Goal: Entertainment & Leisure: Consume media (video, audio)

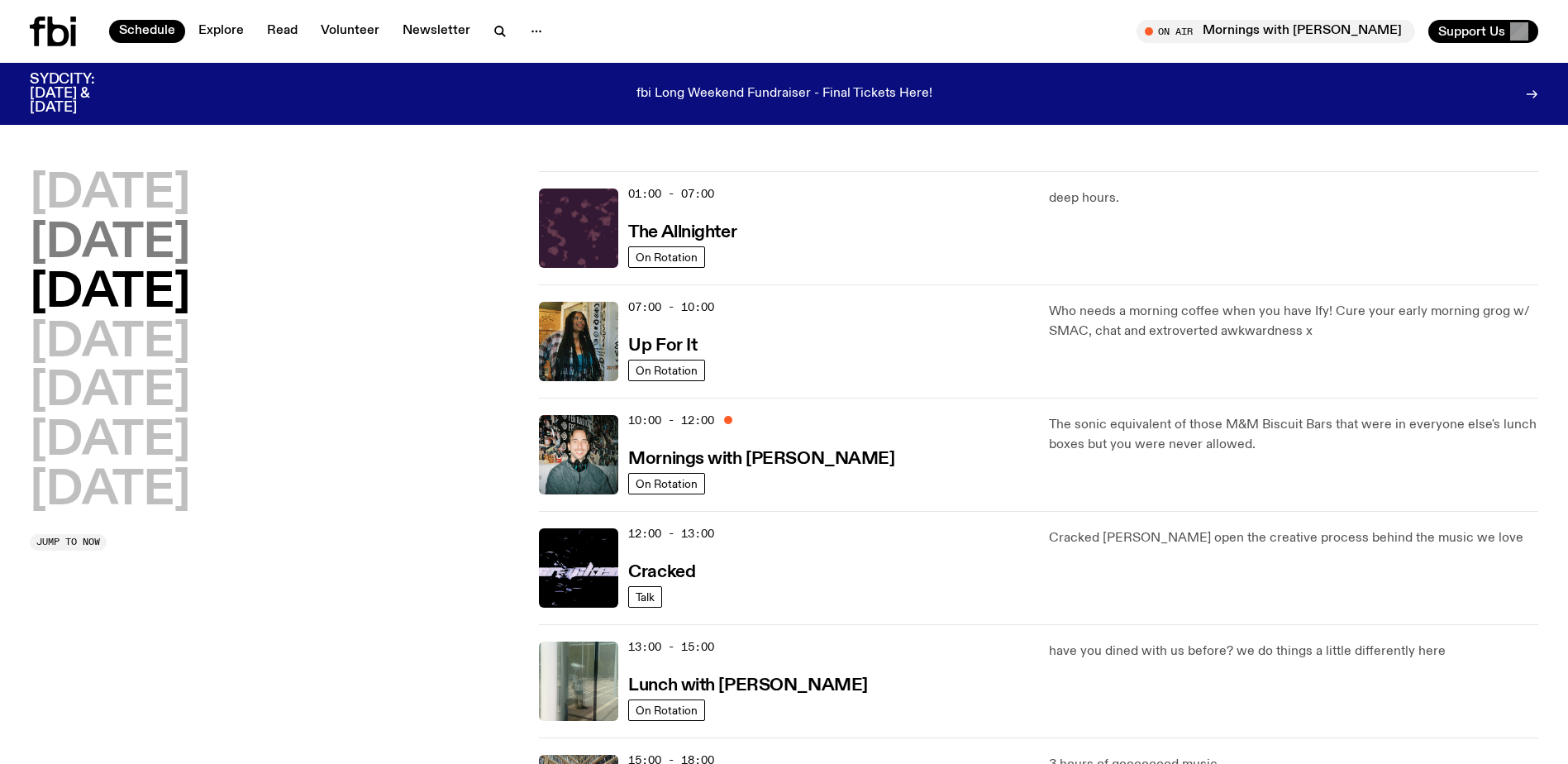
click at [165, 242] on h2 "[DATE]" at bounding box center [110, 244] width 160 height 46
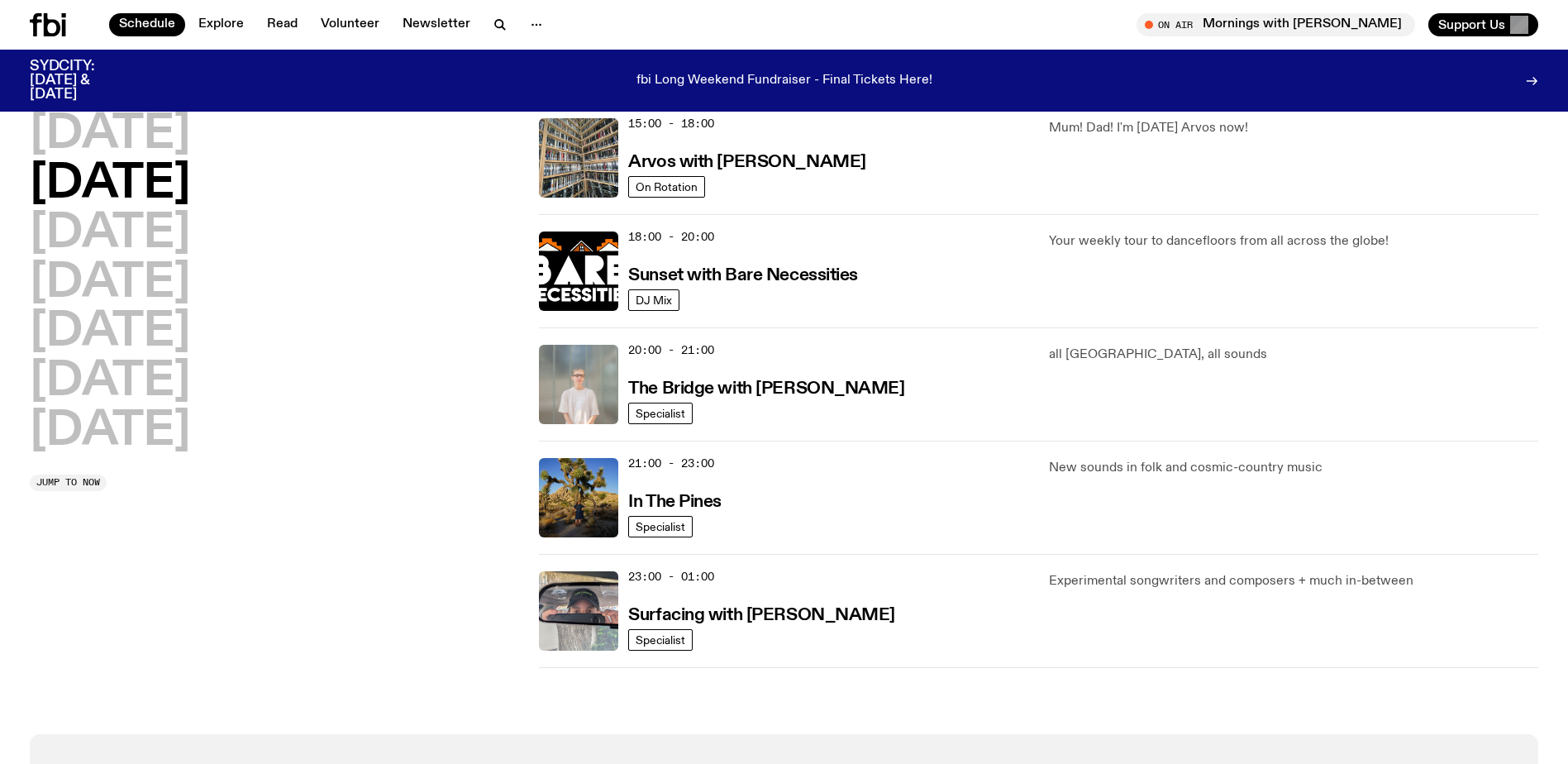
scroll to position [625, 0]
click at [661, 492] on h3 "In The Pines" at bounding box center [674, 501] width 93 height 17
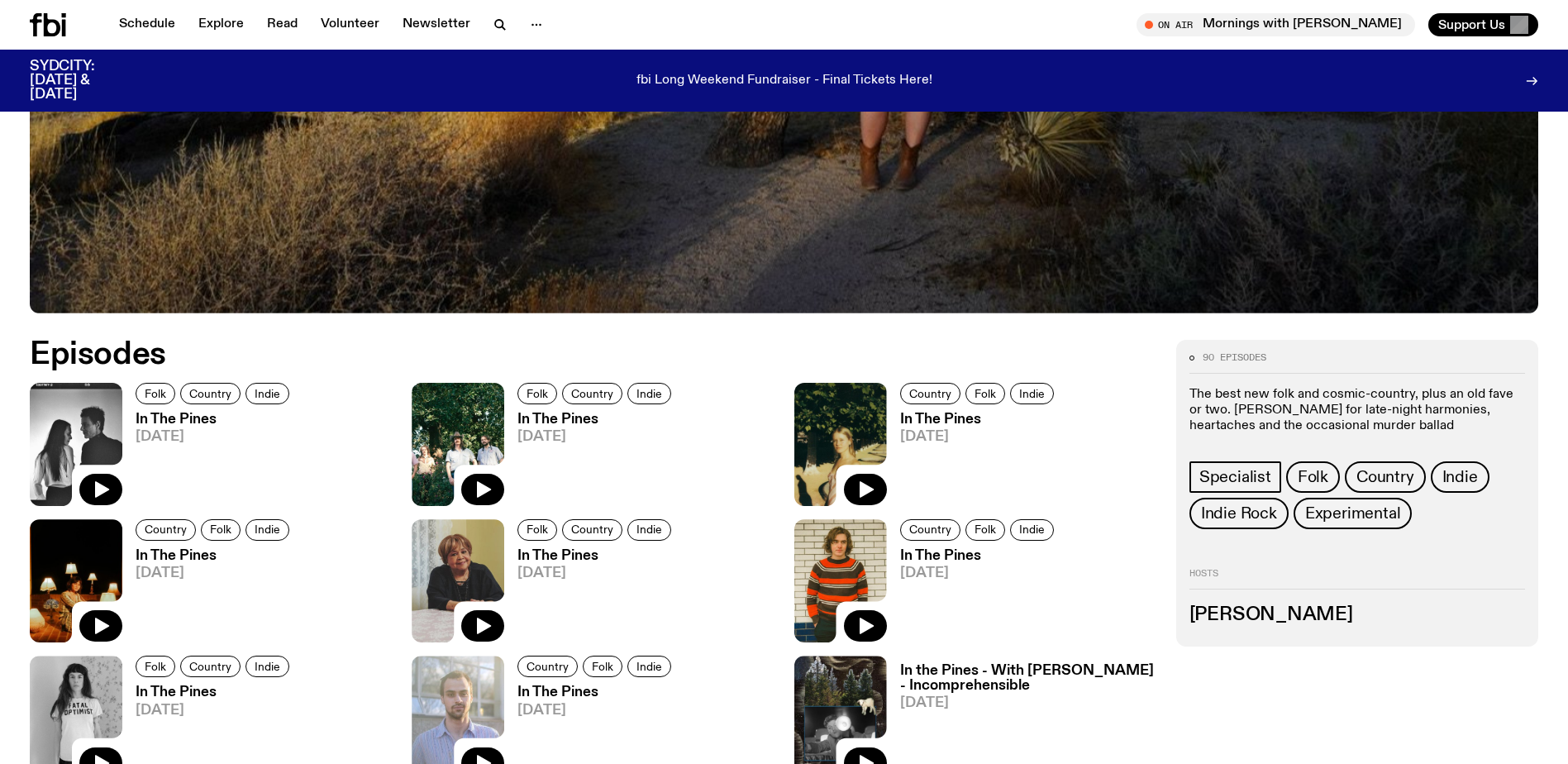
scroll to position [824, 0]
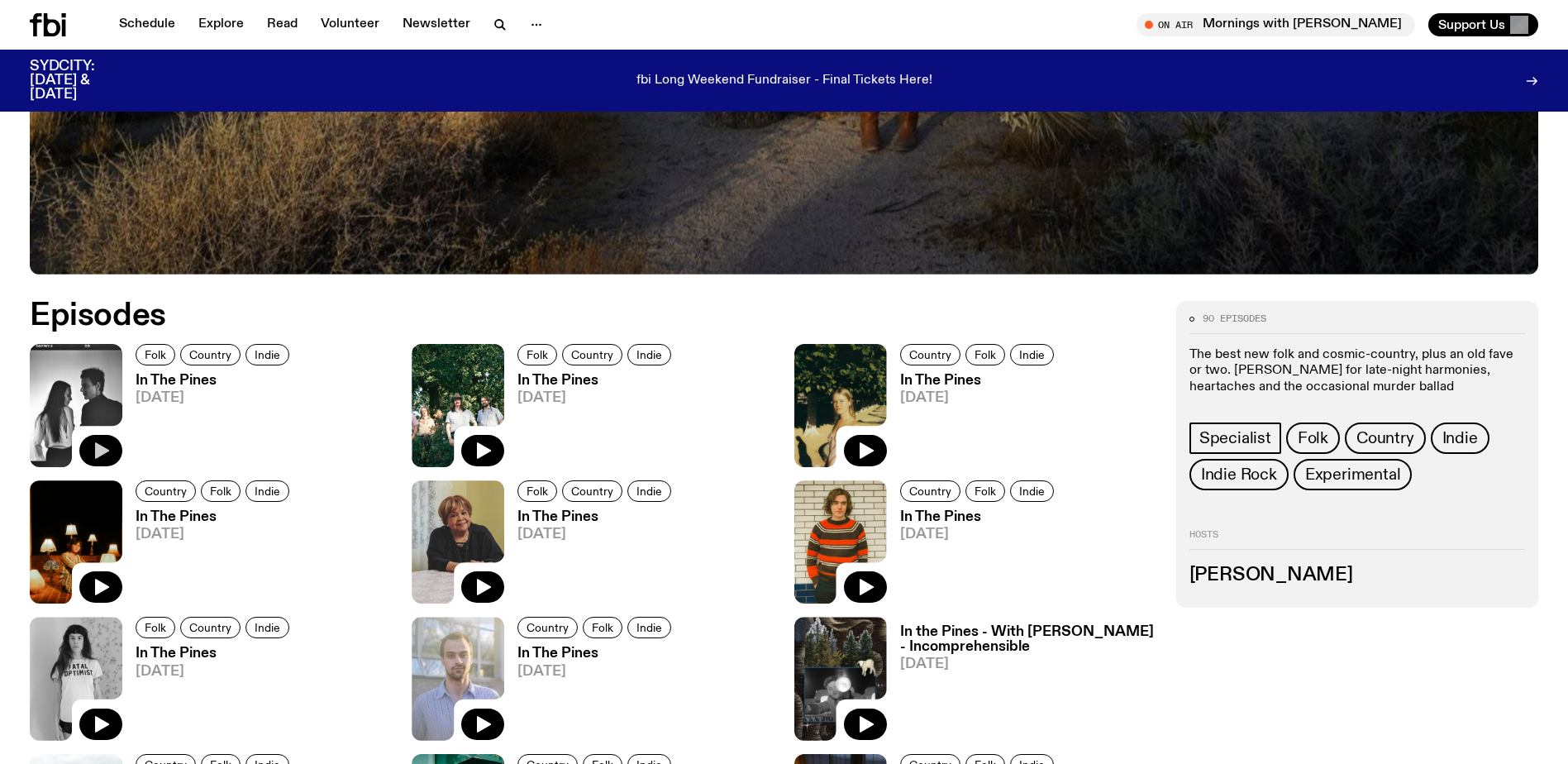
click at [98, 446] on icon "button" at bounding box center [102, 450] width 14 height 16
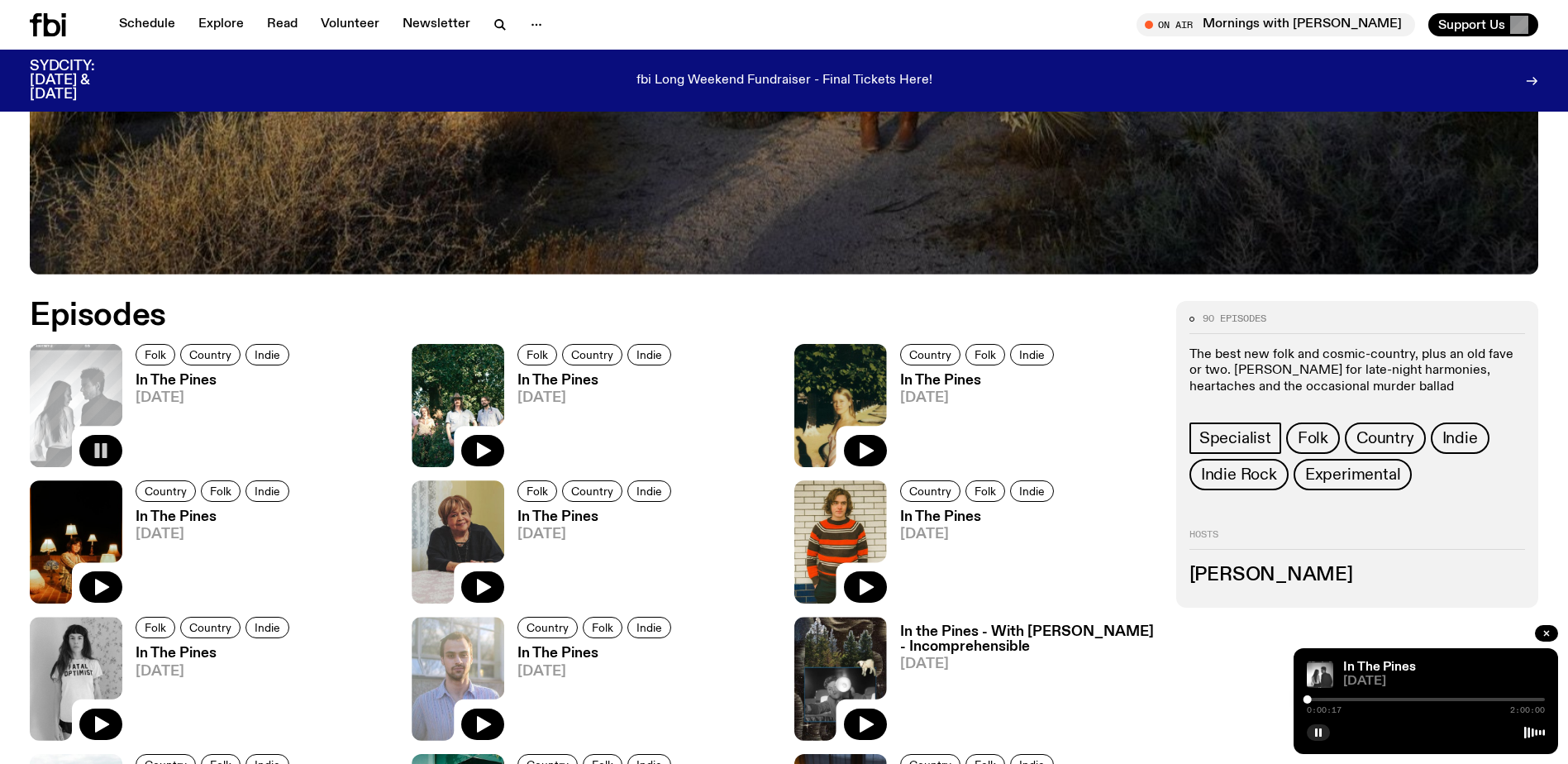
click at [95, 444] on rect "button" at bounding box center [97, 450] width 5 height 14
click at [95, 444] on icon "button" at bounding box center [100, 450] width 20 height 20
click at [1318, 695] on div "0:00:28 2:00:00" at bounding box center [1425, 704] width 238 height 20
click at [1318, 698] on div at bounding box center [1425, 698] width 238 height 3
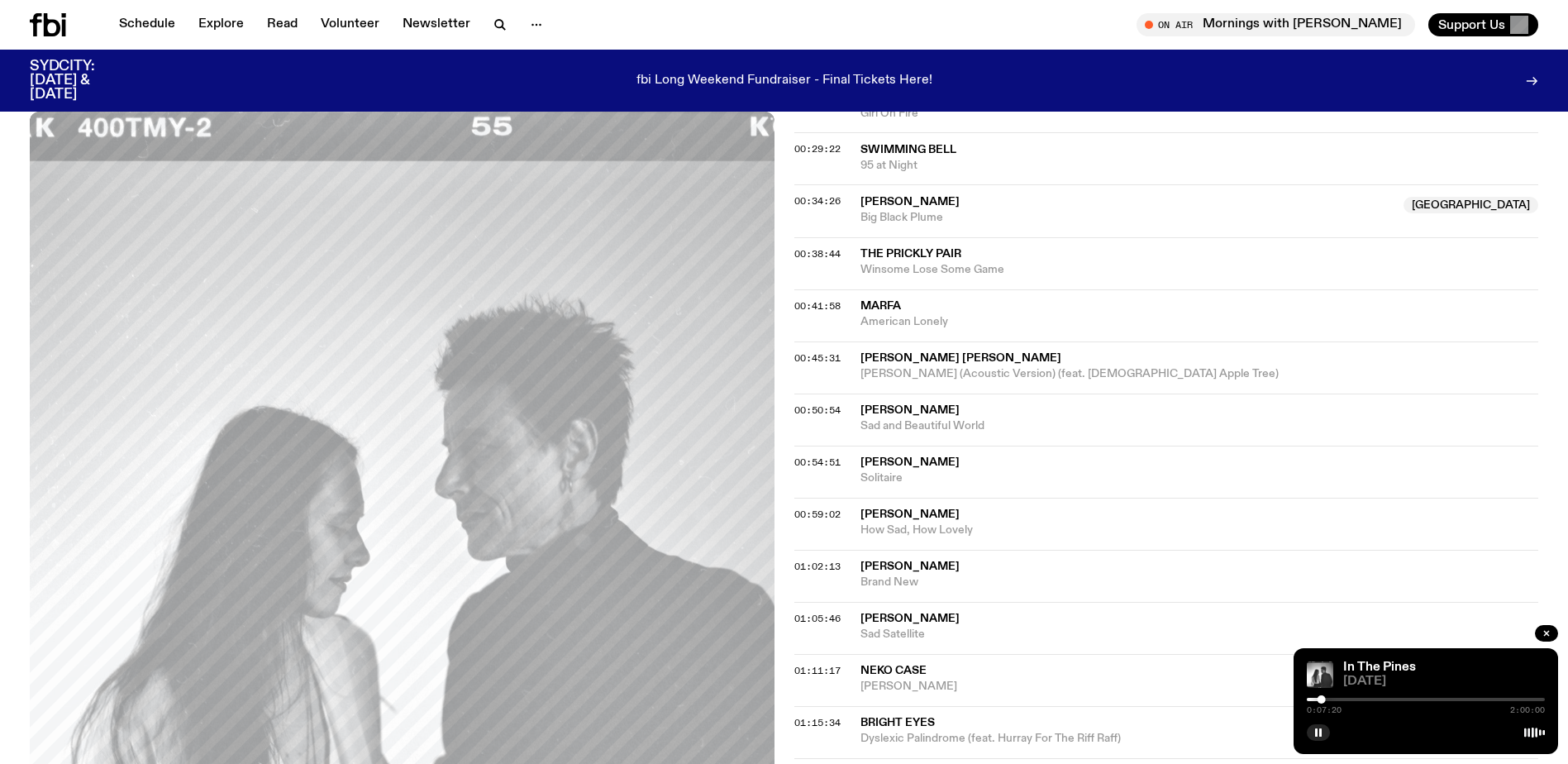
scroll to position [813, 0]
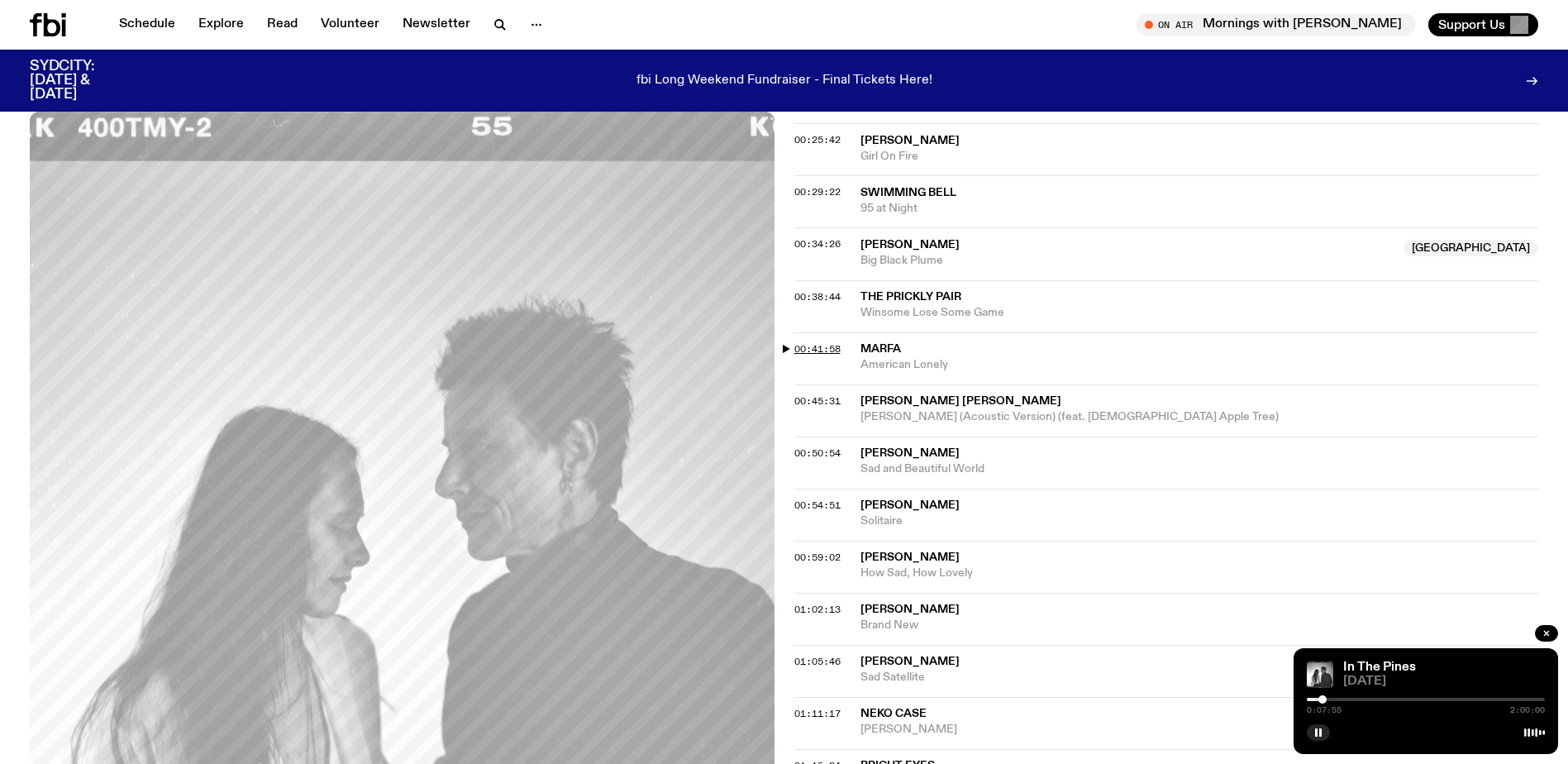
click at [796, 347] on span "00:41:58" at bounding box center [818, 349] width 46 height 13
click at [809, 454] on span "00:50:54" at bounding box center [818, 453] width 46 height 13
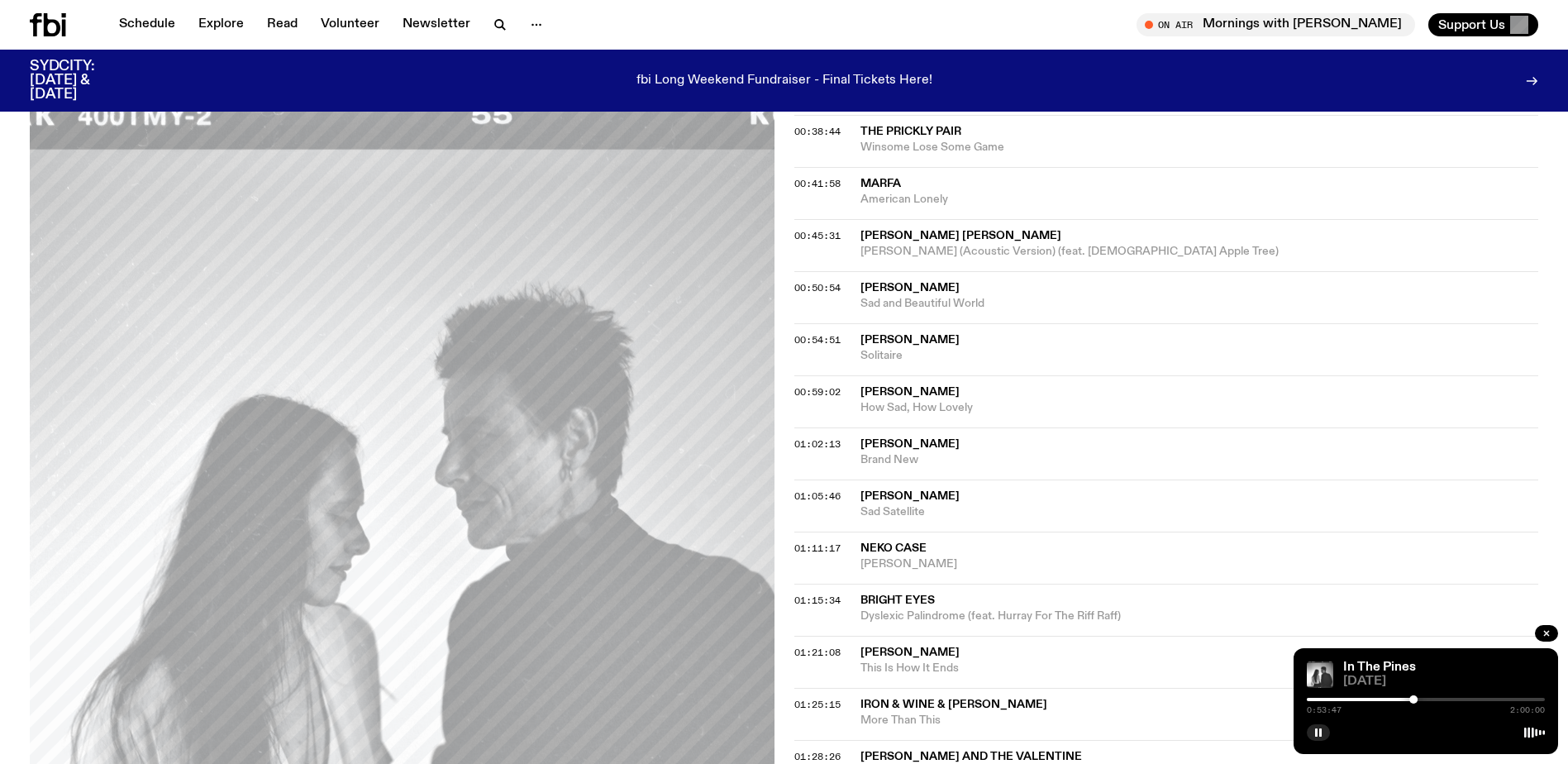
scroll to position [1062, 0]
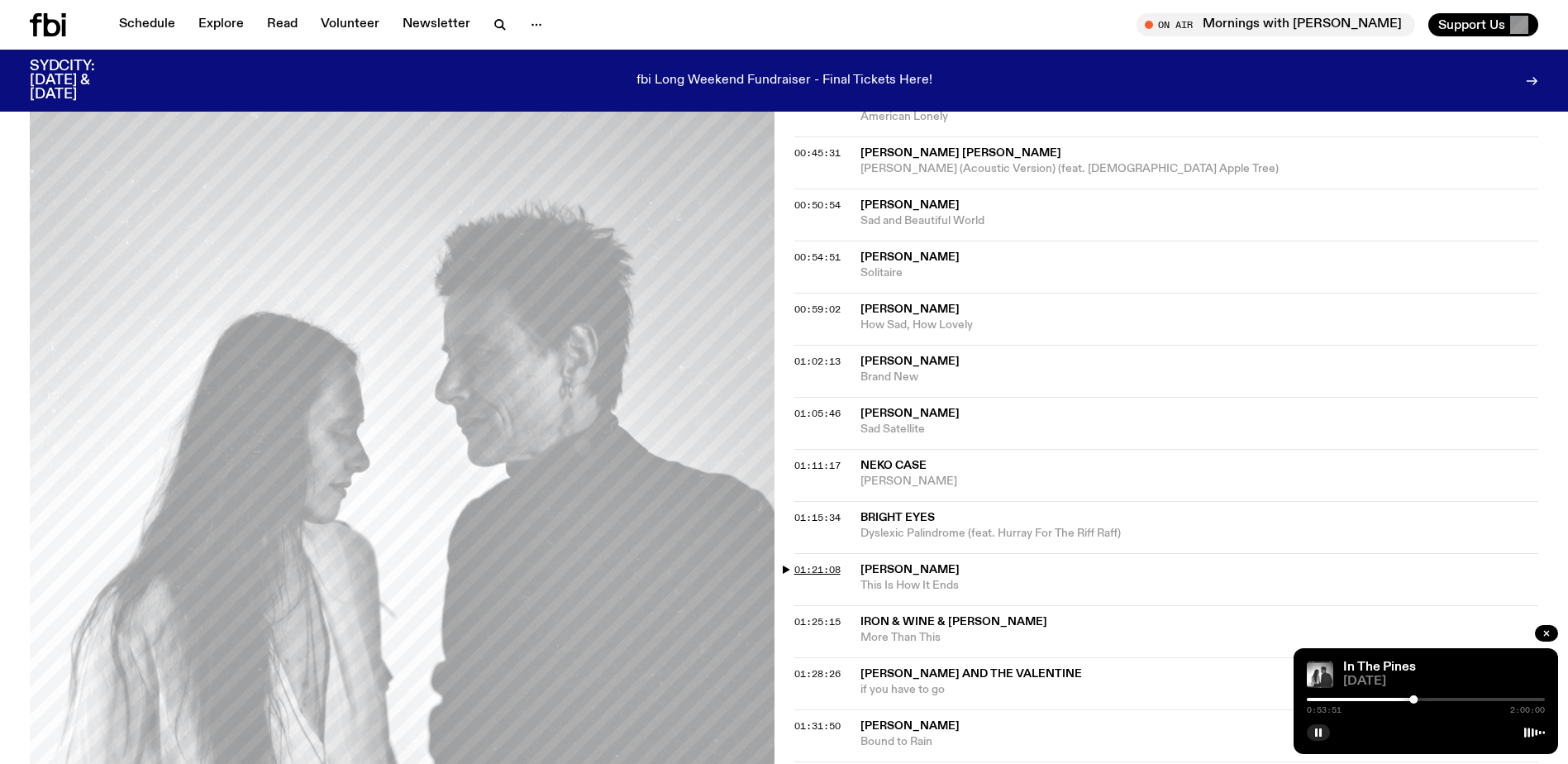
click at [796, 567] on span "01:21:08" at bounding box center [818, 569] width 46 height 13
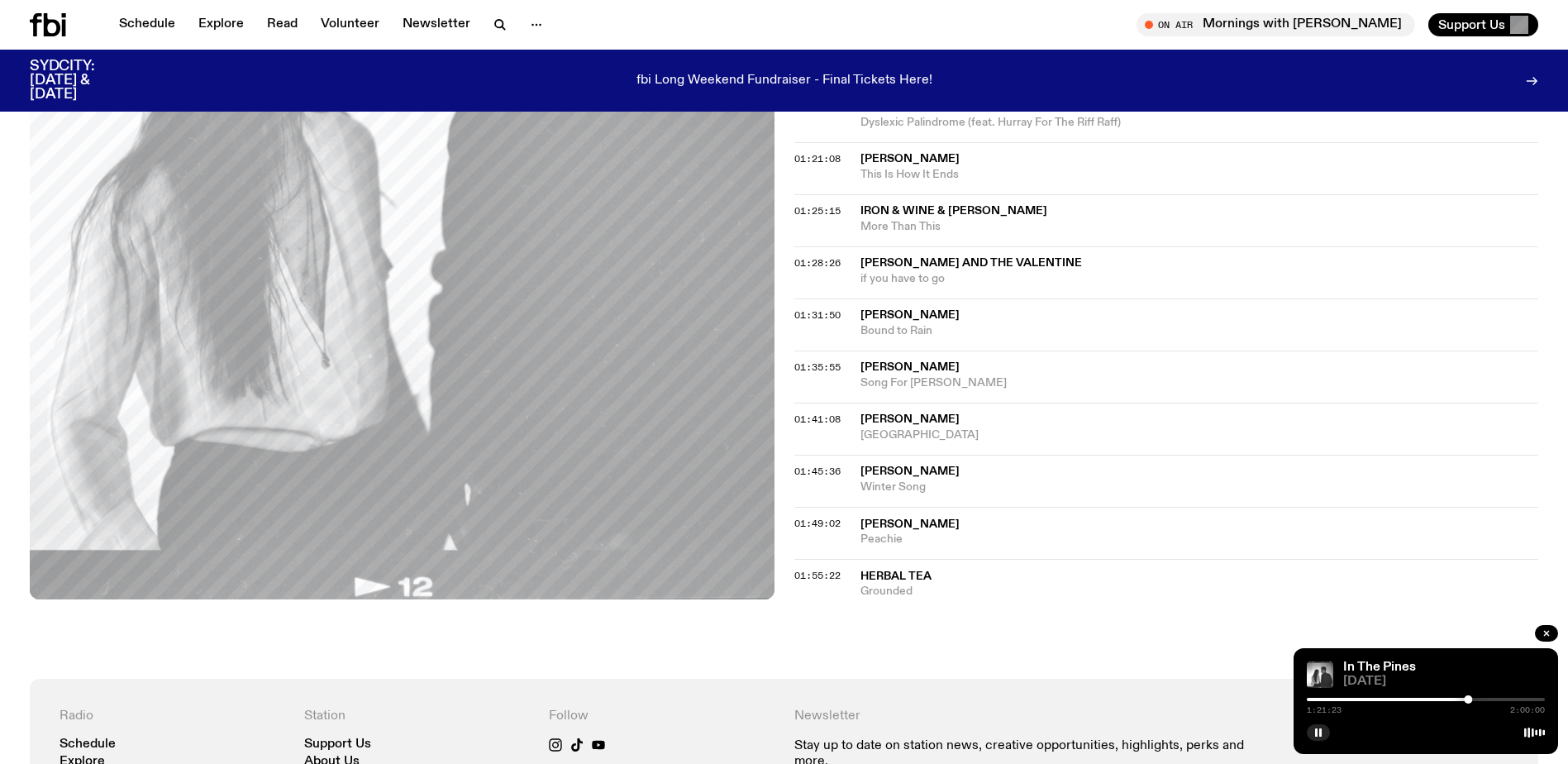
scroll to position [1475, 0]
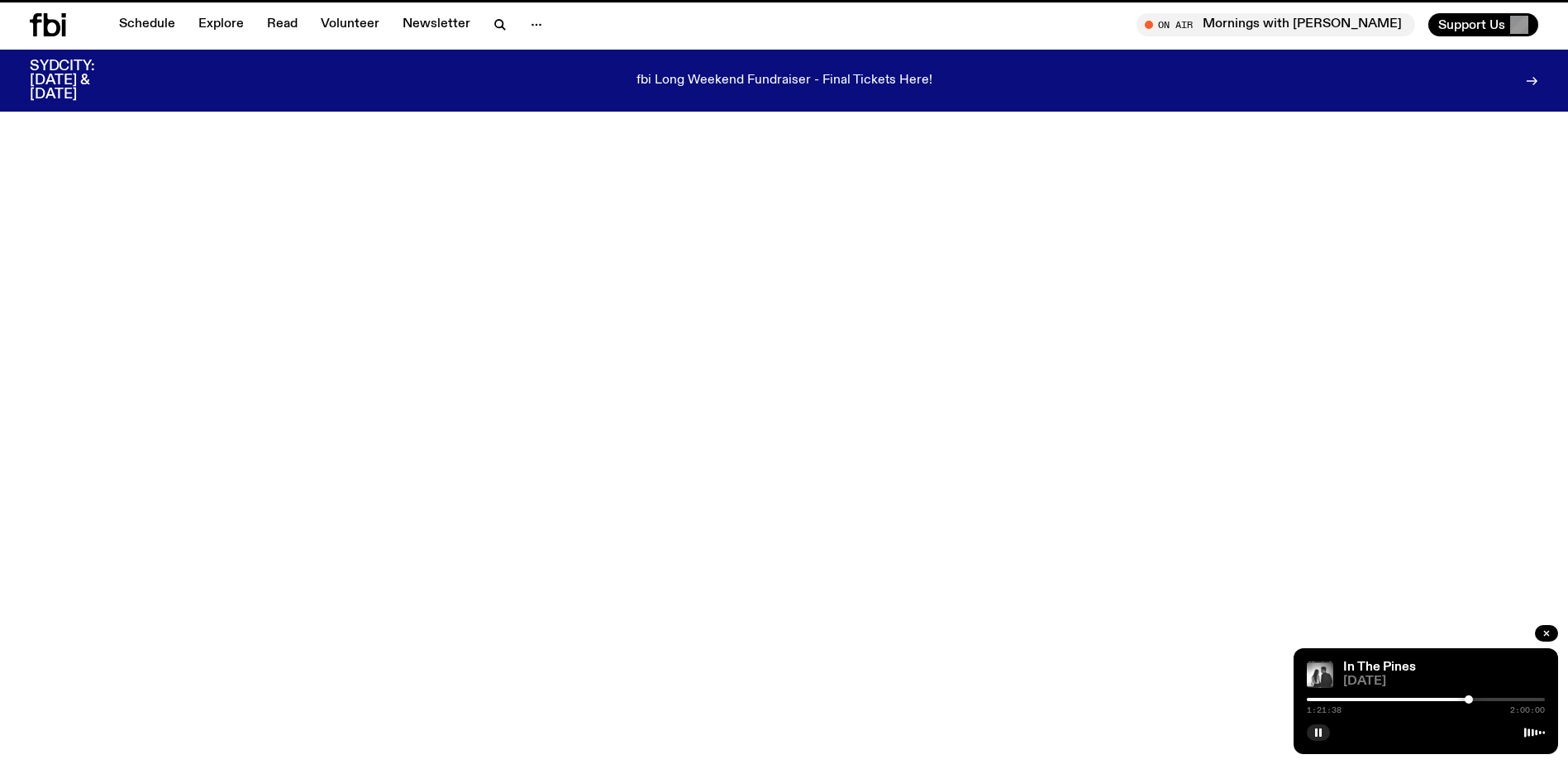
scroll to position [824, 0]
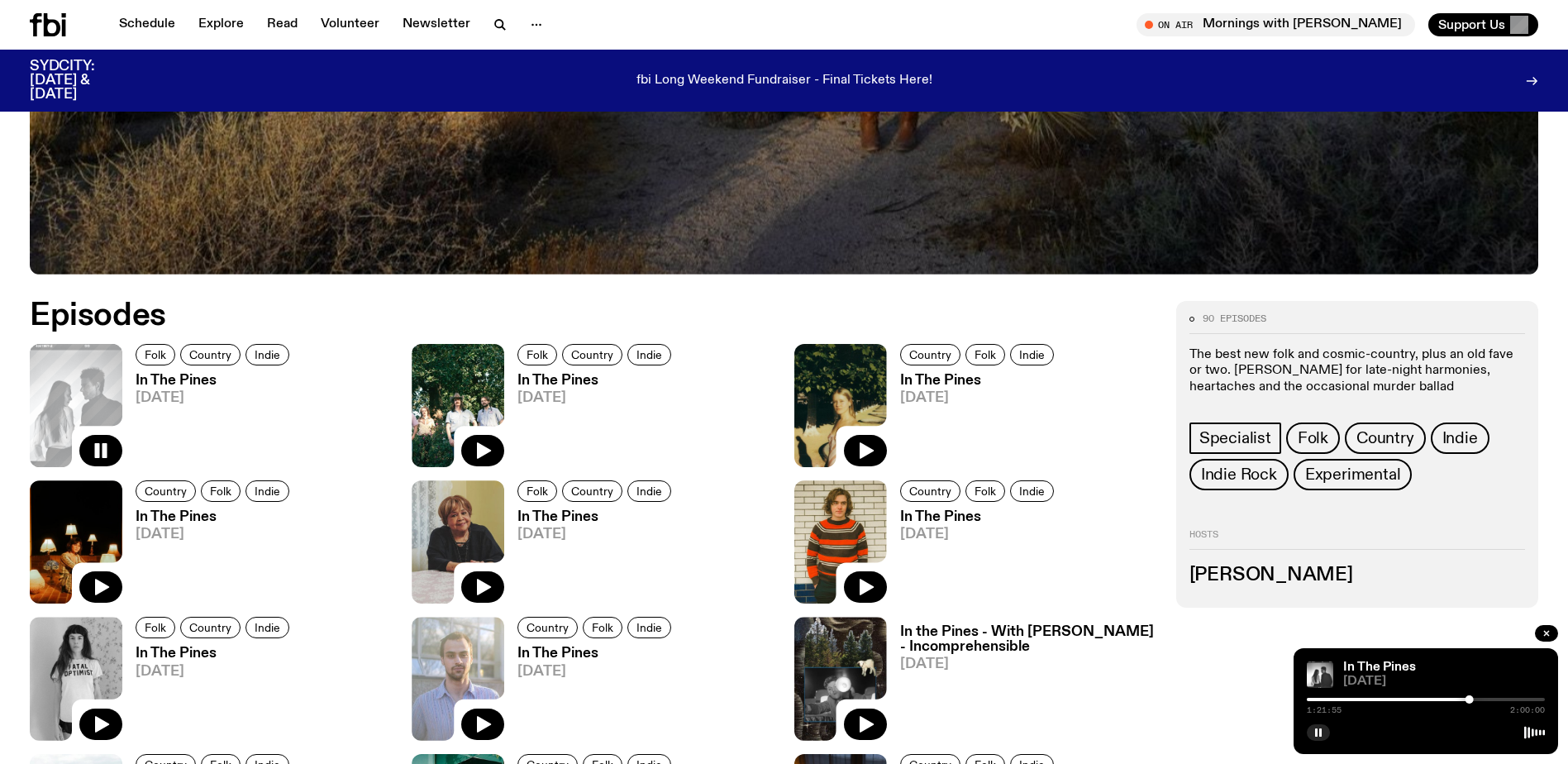
click at [478, 382] on img at bounding box center [457, 406] width 92 height 123
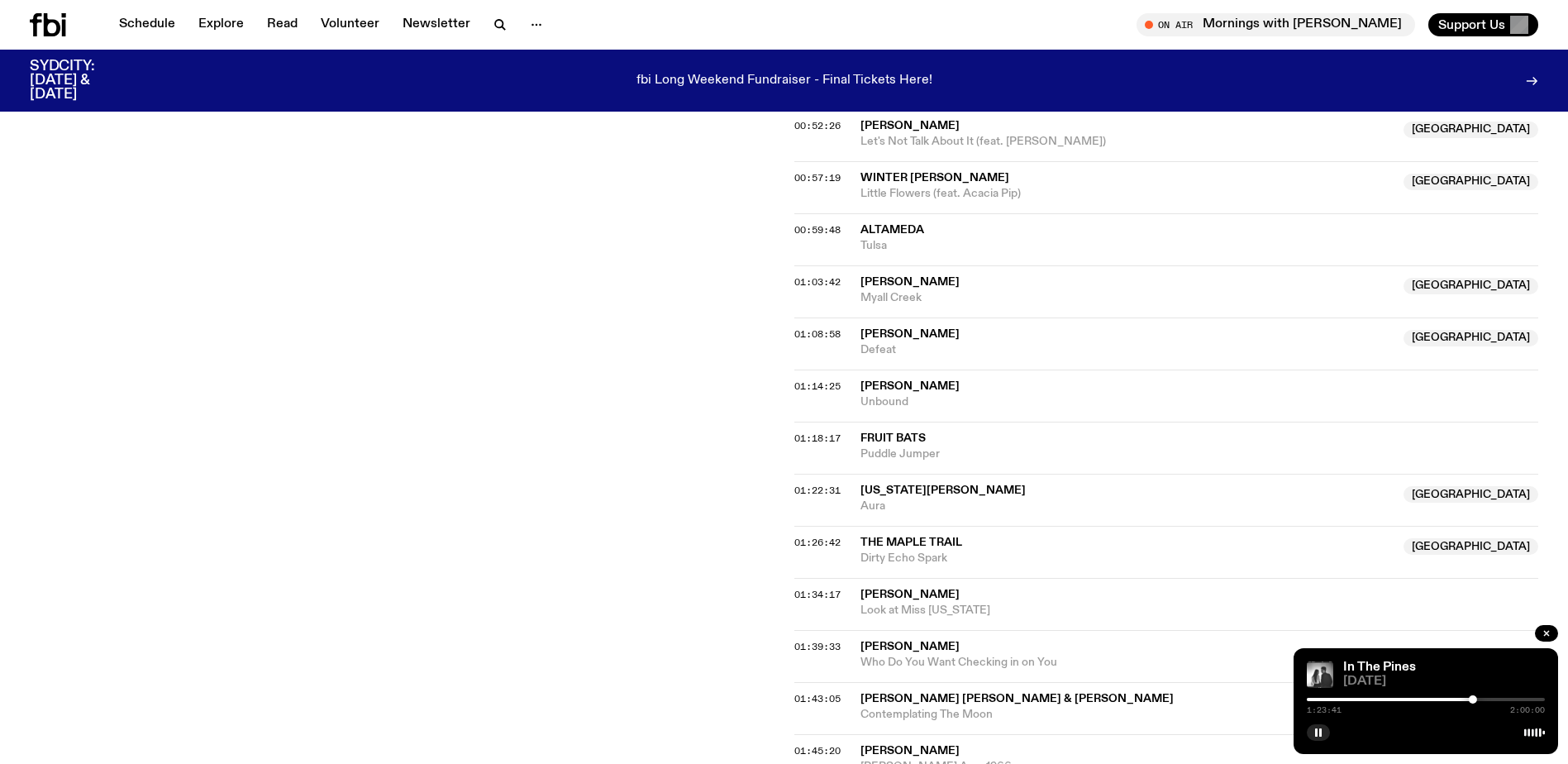
scroll to position [906, 0]
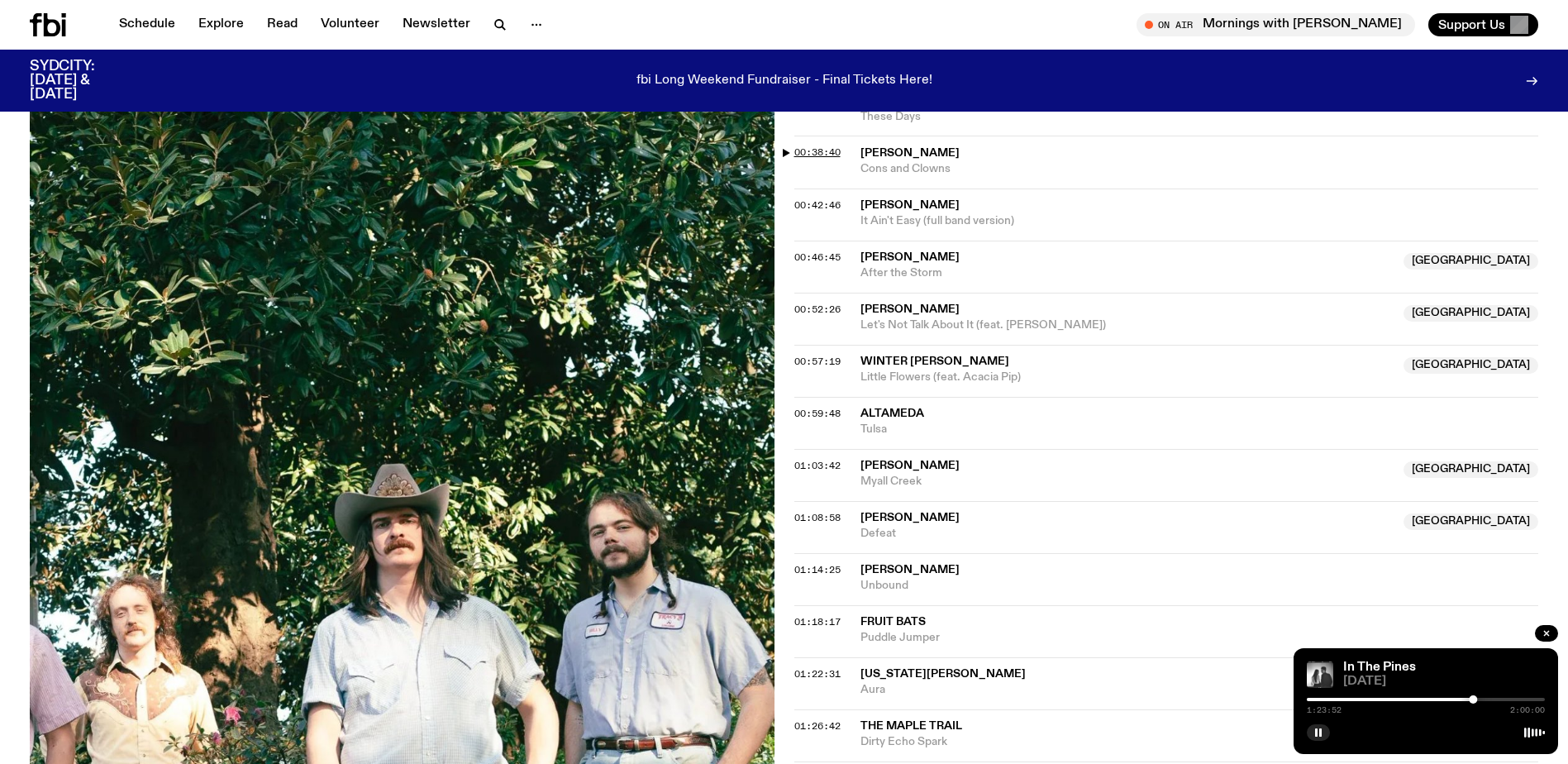
click at [797, 148] on span "00:38:40" at bounding box center [818, 152] width 46 height 13
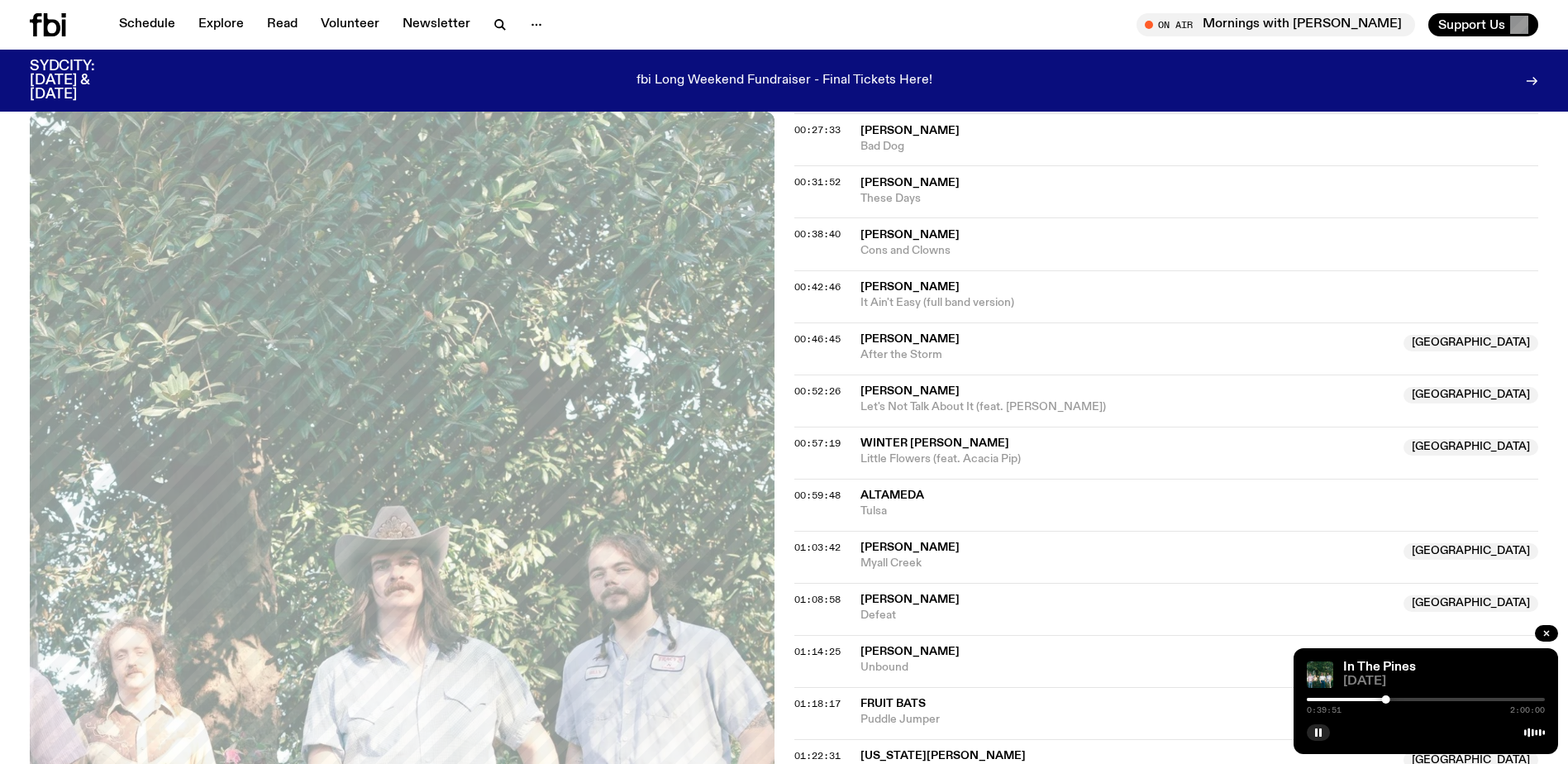
scroll to position [823, 0]
click at [1314, 728] on icon "button" at bounding box center [1319, 732] width 10 height 10
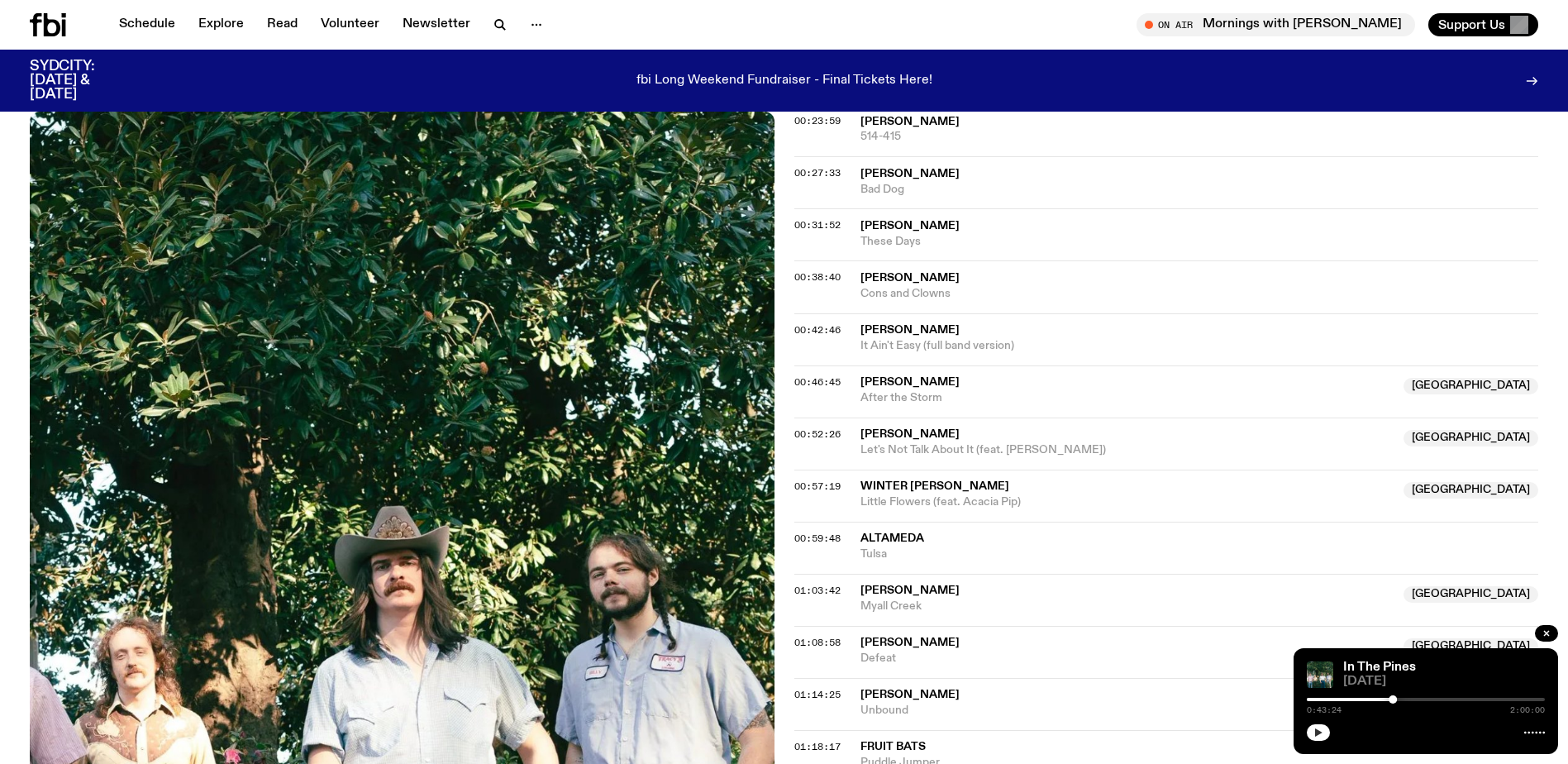
scroll to position [740, 0]
